Goal: Transaction & Acquisition: Purchase product/service

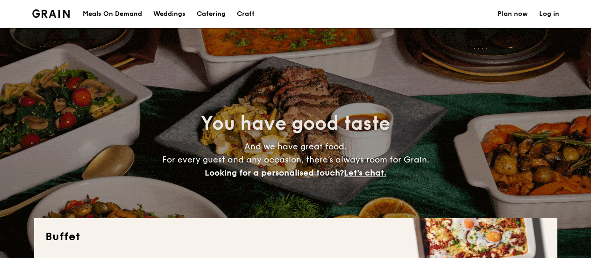
select select
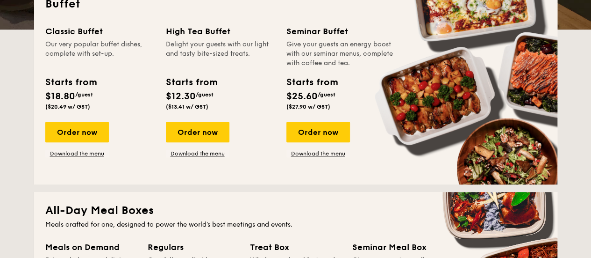
scroll to position [240, 0]
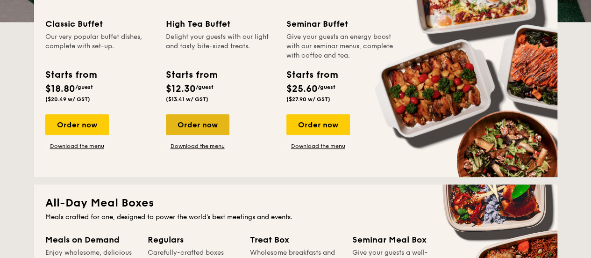
click at [210, 123] on div "Order now" at bounding box center [198, 124] width 64 height 21
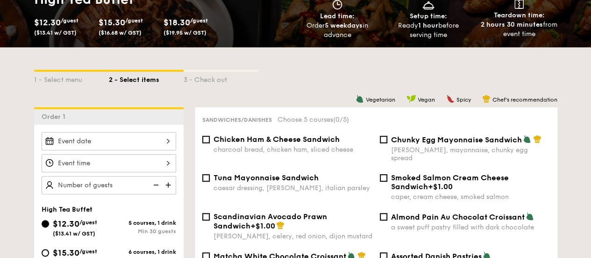
scroll to position [251, 0]
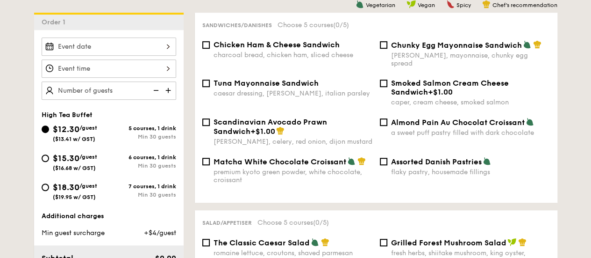
click at [221, 47] on span "Chicken Ham & Cheese Sandwich" at bounding box center [277, 44] width 126 height 9
click at [210, 47] on input "Chicken Ham & Cheese Sandwich charcoal bread, chicken ham, sliced cheese" at bounding box center [205, 44] width 7 height 7
checkbox input "true"
click at [234, 79] on span "Tuna Mayonnaise Sandwich" at bounding box center [266, 83] width 105 height 9
click at [210, 79] on input "Tuna Mayonnaise Sandwich caesar dressing, [GEOGRAPHIC_DATA], italian parsley" at bounding box center [205, 82] width 7 height 7
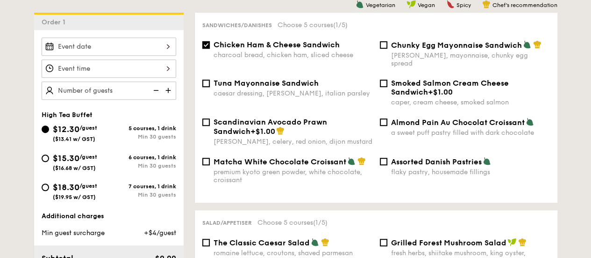
checkbox input "true"
click at [454, 46] on span "Chunky Egg Mayonnaise Sandwich" at bounding box center [456, 45] width 131 height 9
click at [387, 46] on input "Chunky Egg Mayonnaise Sandwich dijon mustard, mayonnaise, chunky egg spread" at bounding box center [383, 44] width 7 height 7
checkbox input "true"
click at [434, 118] on span "Almond Pain Au Chocolat Croissant" at bounding box center [458, 122] width 134 height 9
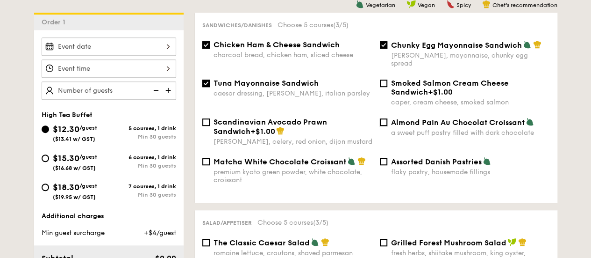
click at [387, 118] on input "Almond Pain Au Chocolat Croissant a sweet puff pastry filled with dark chocolate" at bounding box center [383, 121] width 7 height 7
checkbox input "true"
click at [333, 157] on span "Matcha White Chocolate Croissant" at bounding box center [280, 161] width 133 height 9
click at [210, 158] on input "Matcha White Chocolate Croissant premium kyoto green powder, white chocolate, c…" at bounding box center [205, 161] width 7 height 7
checkbox input "true"
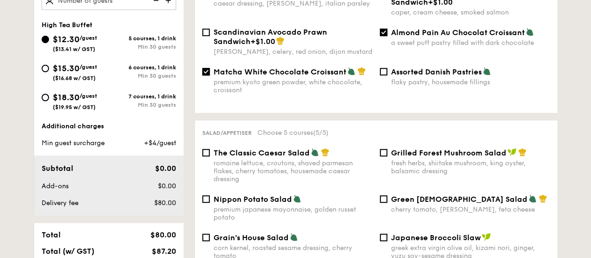
scroll to position [366, 0]
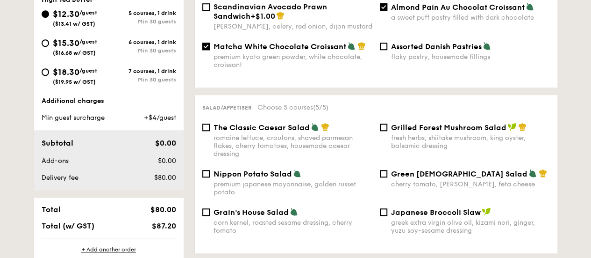
click at [299, 143] on div "romaine lettuce, croutons, shaved parmesan flakes, cherry tomatoes, housemade c…" at bounding box center [293, 146] width 159 height 24
click at [210, 131] on input "The Classic Caesar Salad romaine lettuce, croutons, shaved parmesan flakes, che…" at bounding box center [205, 126] width 7 height 7
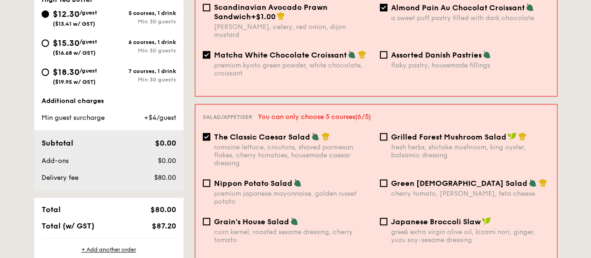
click at [312, 143] on div "romaine lettuce, croutons, shaved parmesan flakes, cherry tomatoes, housemade c…" at bounding box center [293, 155] width 158 height 24
click at [210, 134] on input "The Classic Caesar Salad romaine lettuce, croutons, shaved parmesan flakes, che…" at bounding box center [206, 136] width 7 height 7
checkbox input "false"
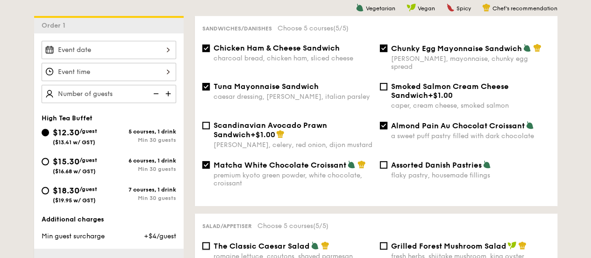
scroll to position [247, 0]
click at [305, 161] on span "Matcha White Chocolate Croissant" at bounding box center [280, 165] width 133 height 9
click at [210, 161] on input "Matcha White Chocolate Croissant premium kyoto green powder, white chocolate, c…" at bounding box center [205, 164] width 7 height 7
checkbox input "false"
click at [408, 52] on span "Chunky Egg Mayonnaise Sandwich" at bounding box center [456, 48] width 131 height 9
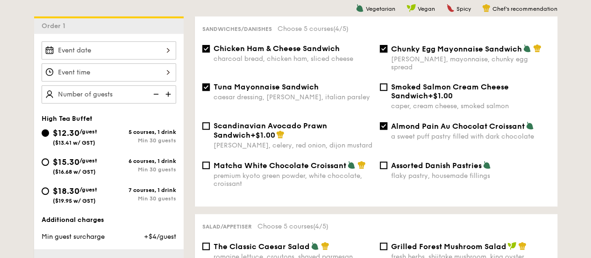
click at [387, 52] on input "Chunky Egg Mayonnaise Sandwich dijon mustard, mayonnaise, chunky egg spread" at bounding box center [383, 48] width 7 height 7
checkbox input "false"
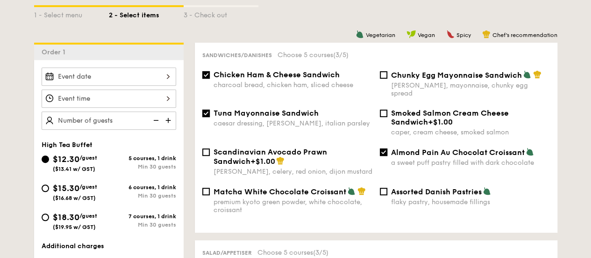
click at [315, 77] on span "Chicken Ham & Cheese Sandwich" at bounding box center [277, 74] width 126 height 9
click at [210, 77] on input "Chicken Ham & Cheese Sandwich charcoal bread, chicken ham, sliced cheese" at bounding box center [205, 74] width 7 height 7
checkbox input "false"
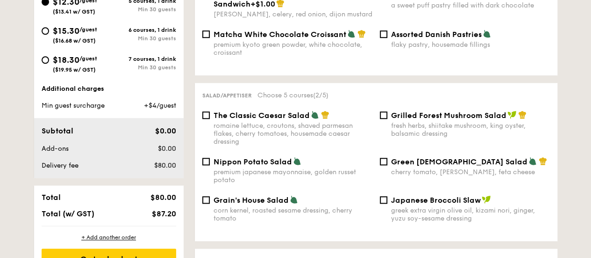
scroll to position [378, 0]
click at [286, 122] on div "romaine lettuce, croutons, shaved parmesan flakes, cherry tomatoes, housemade c…" at bounding box center [293, 134] width 159 height 24
click at [210, 116] on input "The Classic Caesar Salad romaine lettuce, croutons, shaved parmesan flakes, che…" at bounding box center [205, 114] width 7 height 7
checkbox input "true"
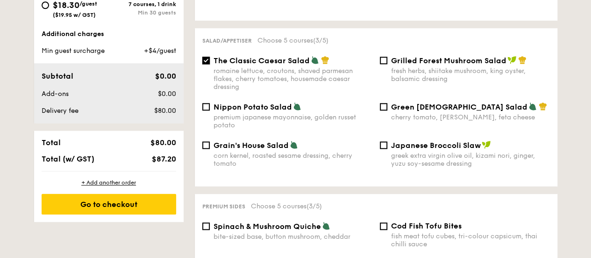
scroll to position [442, 0]
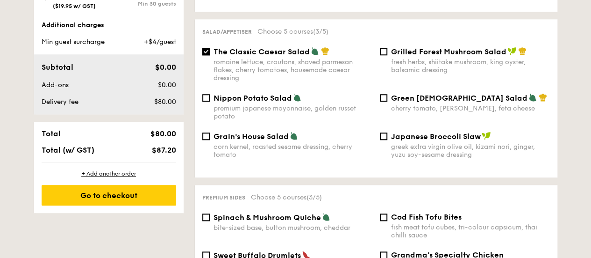
click at [421, 143] on div "greek extra virgin olive oil, kizami nori, ginger, yuzu soy-sesame dressing" at bounding box center [470, 151] width 159 height 16
click at [387, 140] on input "Japanese Broccoli Slaw greek extra virgin olive oil, kizami [PERSON_NAME], yuzu…" at bounding box center [383, 135] width 7 height 7
checkbox input "true"
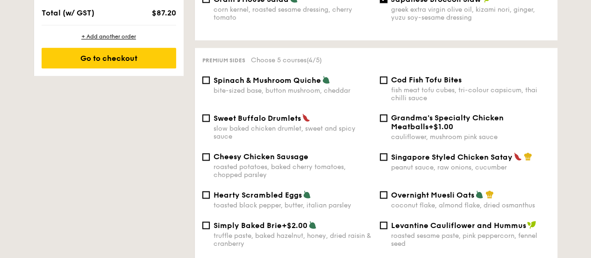
scroll to position [579, 0]
click at [309, 124] on div "slow baked chicken drumlet, sweet and spicy sauce" at bounding box center [293, 132] width 159 height 16
click at [210, 121] on input "Sweet Buffalo Drumlets slow baked chicken drumlet, sweet and spicy sauce" at bounding box center [205, 117] width 7 height 7
checkbox input "true"
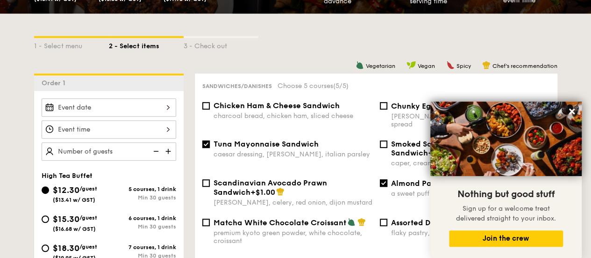
scroll to position [0, 0]
